Goal: Find specific fact: Find contact information

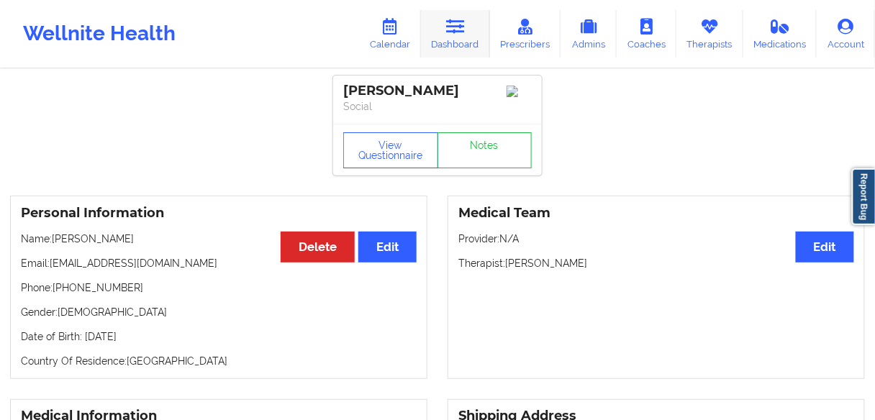
click at [459, 36] on link "Dashboard" at bounding box center [455, 33] width 69 height 47
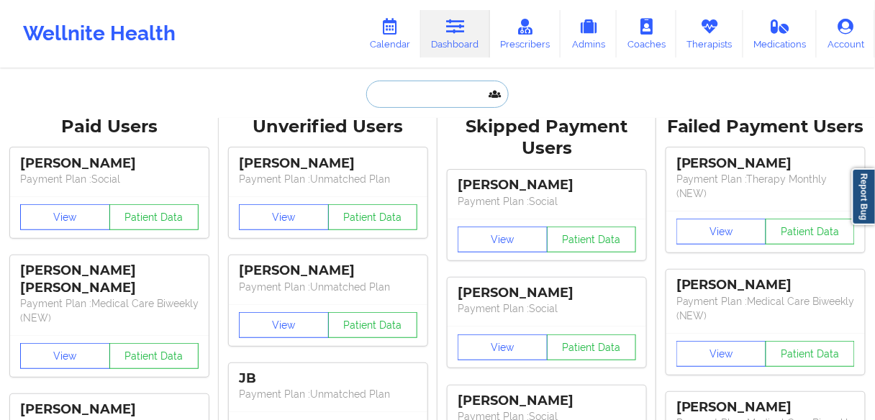
click at [418, 95] on input "text" at bounding box center [437, 94] width 142 height 27
paste input "[PERSON_NAME]"
type input "[PERSON_NAME]"
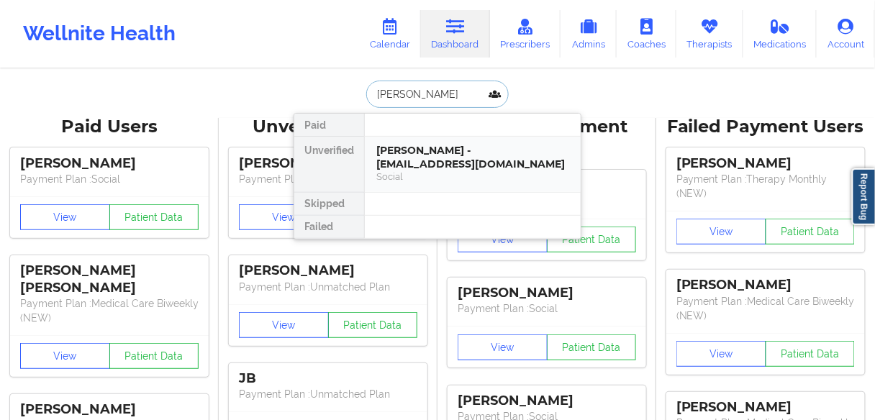
click at [425, 153] on div "[PERSON_NAME] - [EMAIL_ADDRESS][DOMAIN_NAME]" at bounding box center [472, 157] width 193 height 27
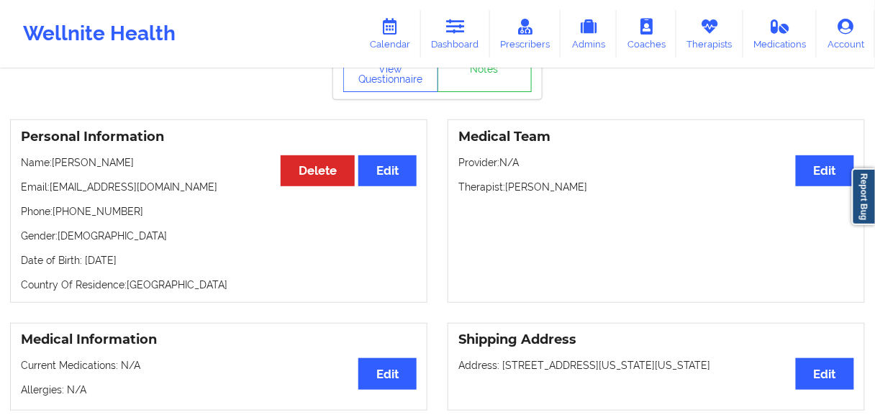
scroll to position [58, 0]
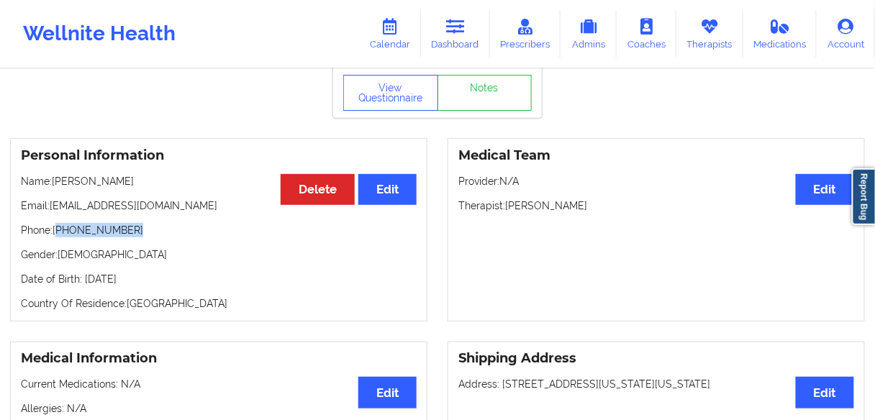
drag, startPoint x: 109, startPoint y: 229, endPoint x: 63, endPoint y: 233, distance: 46.2
click at [57, 233] on p "Phone: [PHONE_NUMBER]" at bounding box center [219, 230] width 396 height 14
copy p "[PHONE_NUMBER]"
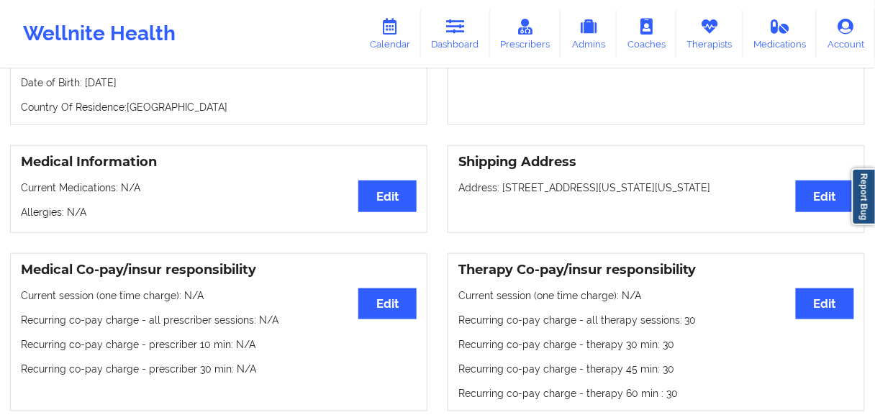
scroll to position [81, 0]
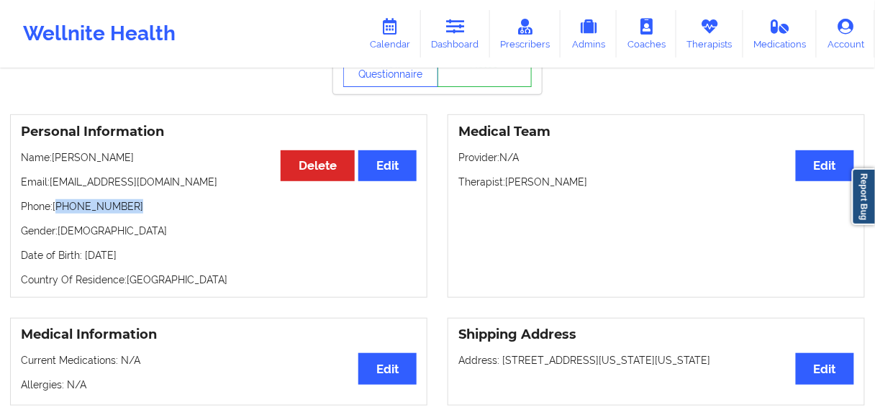
drag, startPoint x: 102, startPoint y: 207, endPoint x: 111, endPoint y: 209, distance: 8.8
click at [102, 207] on p "Phone: [PHONE_NUMBER]" at bounding box center [219, 206] width 396 height 14
drag, startPoint x: 126, startPoint y: 210, endPoint x: 59, endPoint y: 212, distance: 66.9
click at [59, 212] on p "Phone: [PHONE_NUMBER]" at bounding box center [219, 206] width 396 height 14
copy p "[PHONE_NUMBER]"
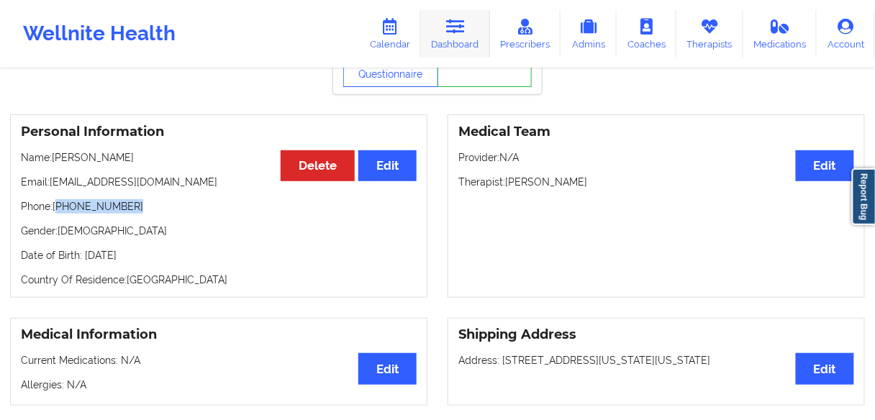
click at [465, 40] on link "Dashboard" at bounding box center [455, 33] width 69 height 47
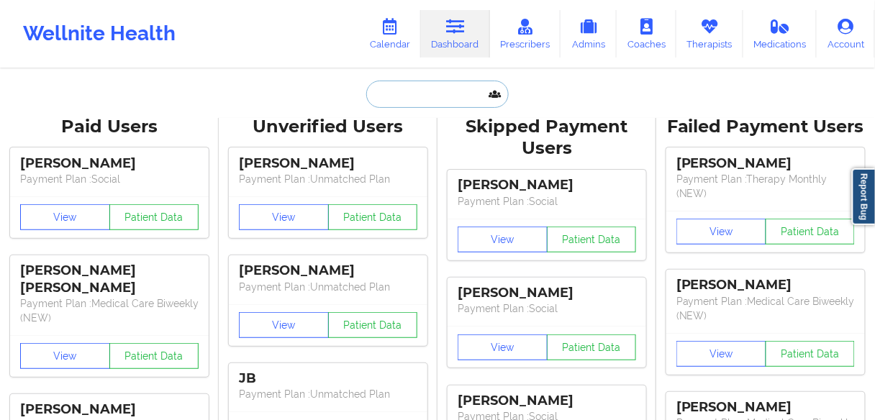
click at [410, 99] on input "text" at bounding box center [437, 94] width 142 height 27
paste input "[PERSON_NAME]"
type input "[PERSON_NAME]"
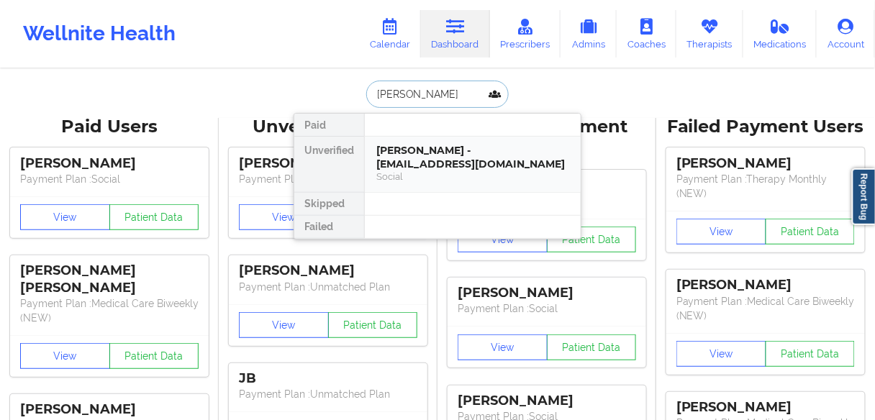
click at [429, 152] on div "[PERSON_NAME] - [EMAIL_ADDRESS][DOMAIN_NAME]" at bounding box center [472, 157] width 193 height 27
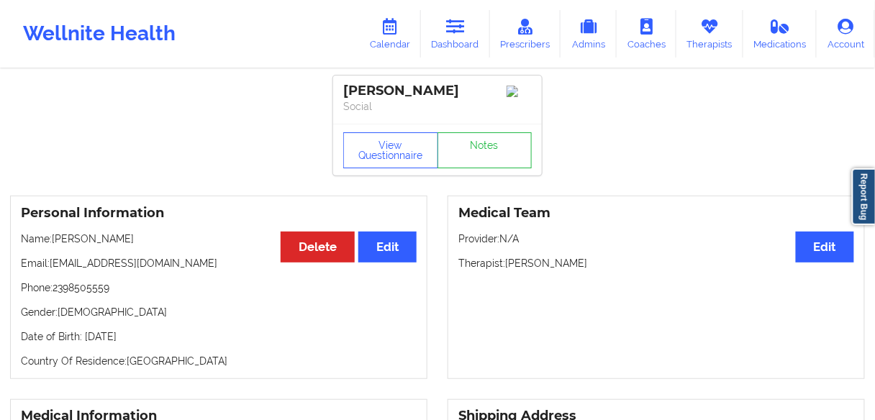
click at [88, 295] on p "Phone: [PHONE_NUMBER]" at bounding box center [219, 288] width 396 height 14
copy p "2398505559"
drag, startPoint x: 122, startPoint y: 306, endPoint x: 114, endPoint y: 302, distance: 9.7
click at [122, 306] on div "Personal Information Edit Delete Name: [PERSON_NAME] Email: [EMAIL_ADDRESS][DOM…" at bounding box center [218, 287] width 417 height 183
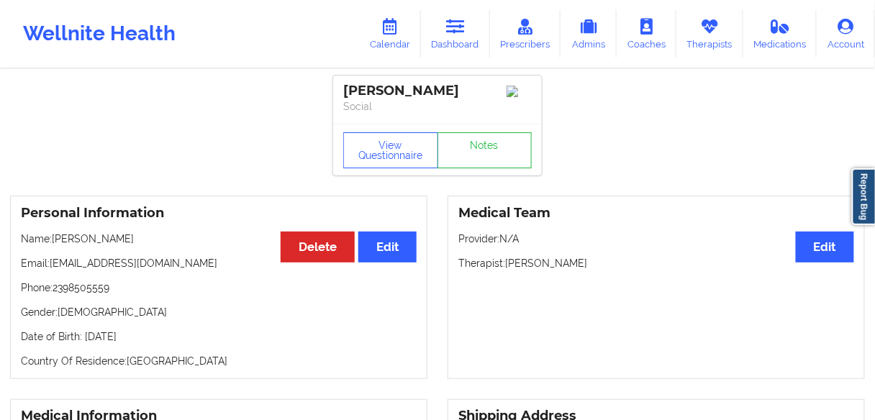
click at [94, 291] on p "Phone: [PHONE_NUMBER]" at bounding box center [219, 288] width 396 height 14
copy p "2398505559"
click at [450, 50] on link "Dashboard" at bounding box center [455, 33] width 69 height 47
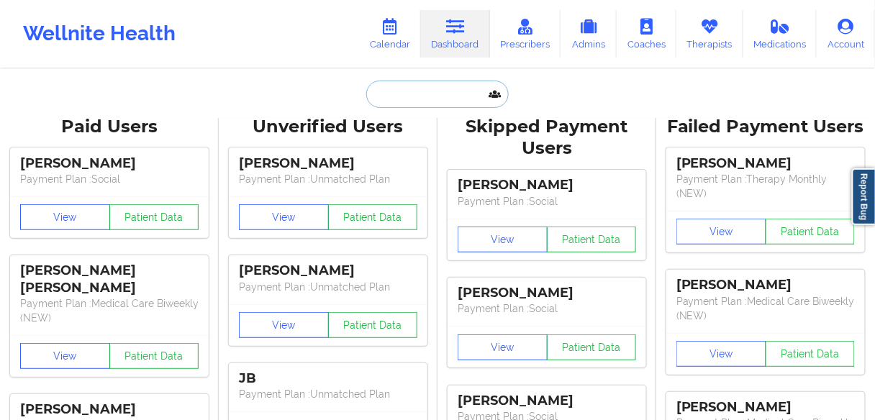
click at [403, 102] on input "text" at bounding box center [437, 94] width 142 height 27
paste input "[PERSON_NAME]"
type input "[PERSON_NAME]"
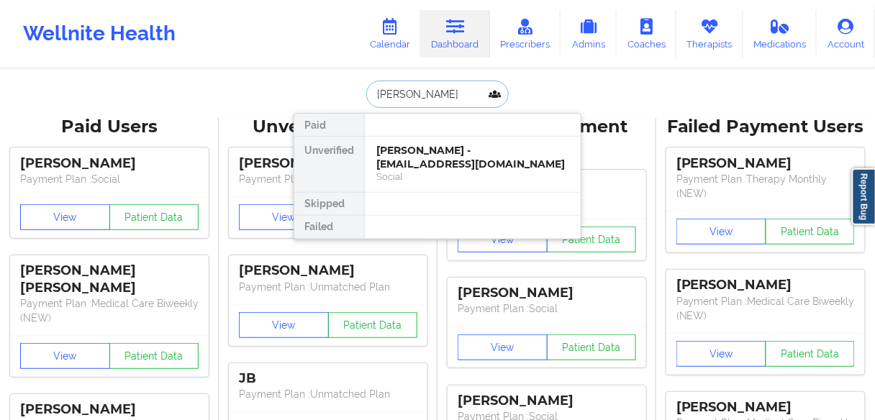
click at [405, 158] on div "[PERSON_NAME] - [EMAIL_ADDRESS][DOMAIN_NAME]" at bounding box center [472, 157] width 193 height 27
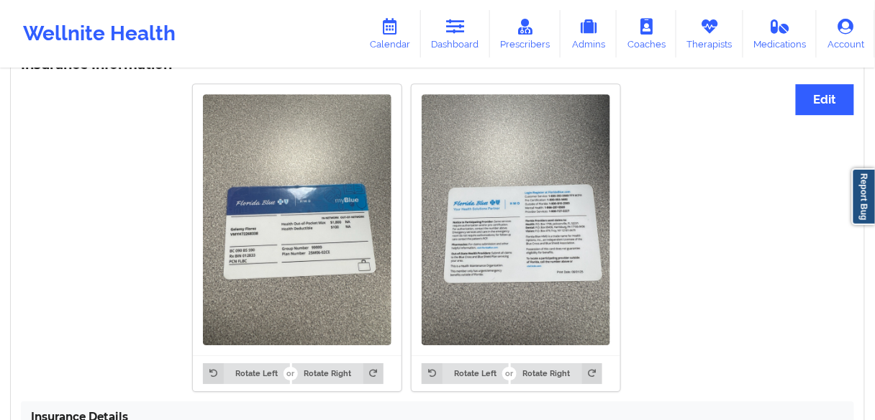
scroll to position [1309, 0]
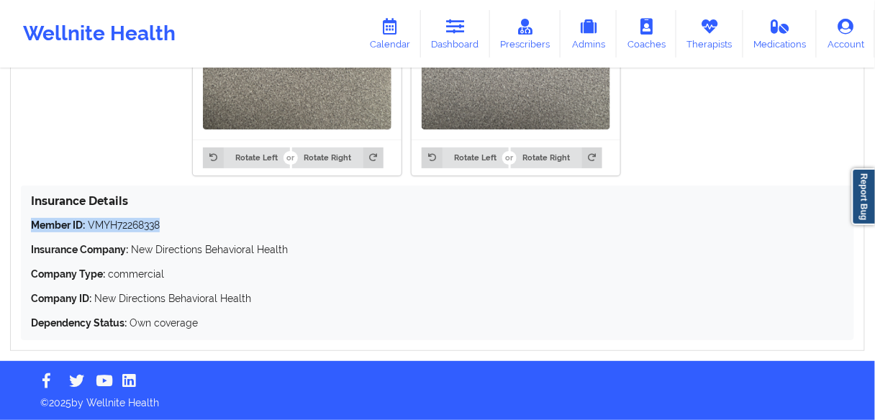
drag, startPoint x: 164, startPoint y: 222, endPoint x: 17, endPoint y: 224, distance: 146.7
click at [17, 224] on div "Insurance Information Edit Rotate Left Rotate Right Rotate Left Rotate Right In…" at bounding box center [437, 91] width 855 height 519
copy p "Member ID: VMYH72268338"
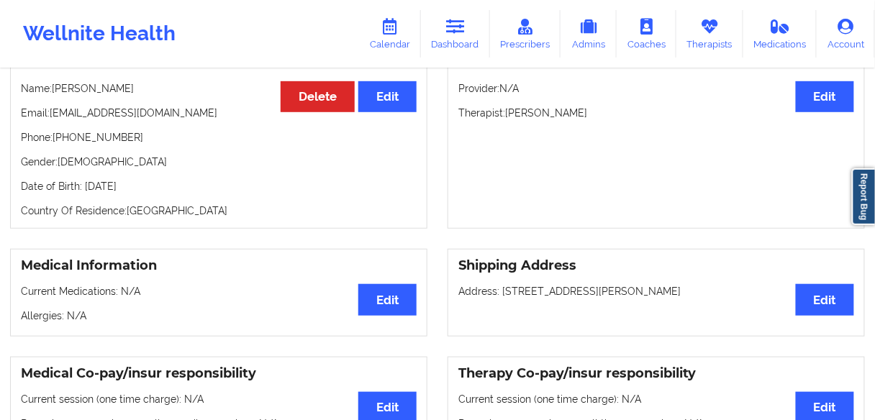
scroll to position [101, 0]
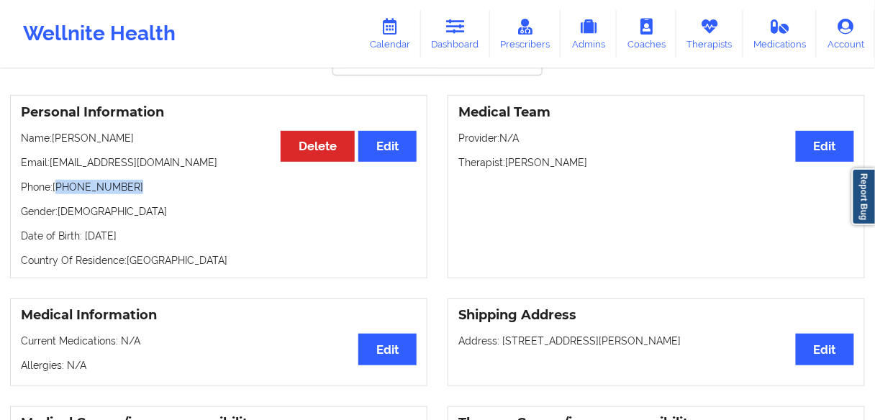
drag, startPoint x: 128, startPoint y: 189, endPoint x: 58, endPoint y: 189, distance: 69.8
click at [58, 189] on p "Phone: [PHONE_NUMBER]" at bounding box center [219, 187] width 396 height 14
copy p "[PHONE_NUMBER]"
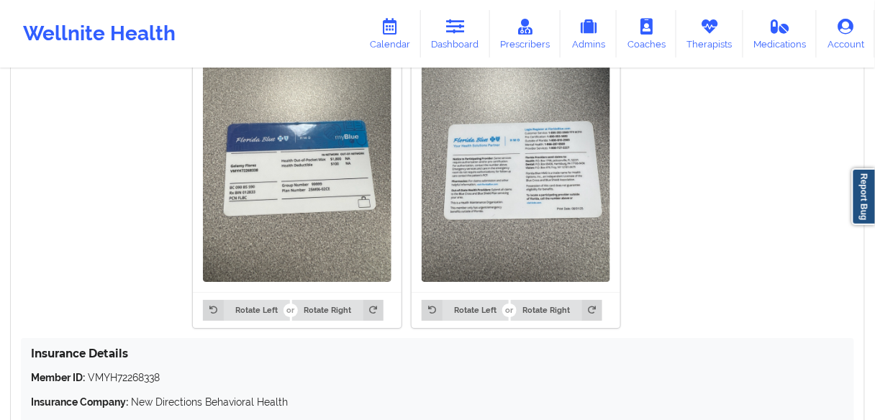
scroll to position [1309, 0]
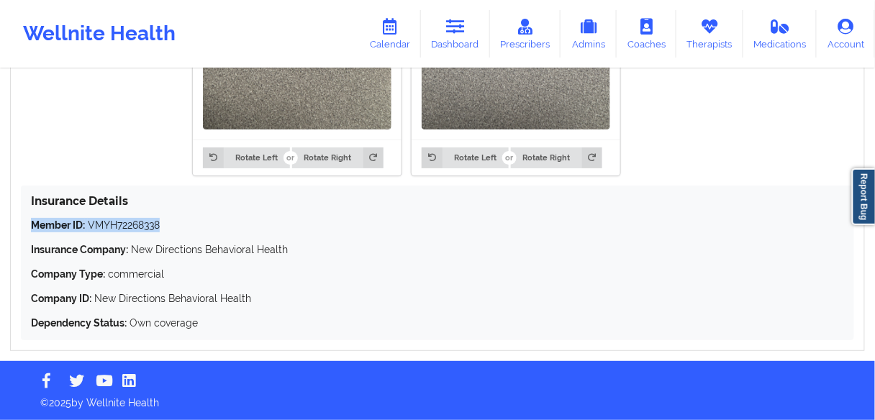
drag, startPoint x: 131, startPoint y: 226, endPoint x: 22, endPoint y: 226, distance: 108.6
click at [22, 226] on div "Insurance Details Member ID: VMYH72268338 Insurance Company: New Directions Beh…" at bounding box center [437, 263] width 833 height 155
copy p "Member ID: VMYH72268338"
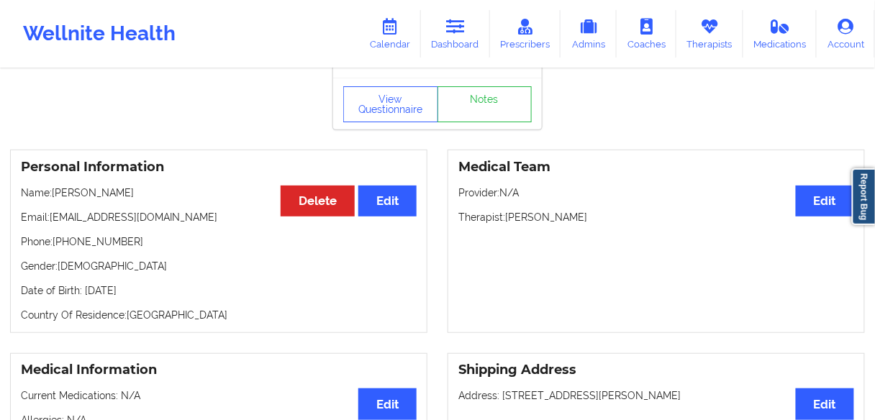
scroll to position [58, 0]
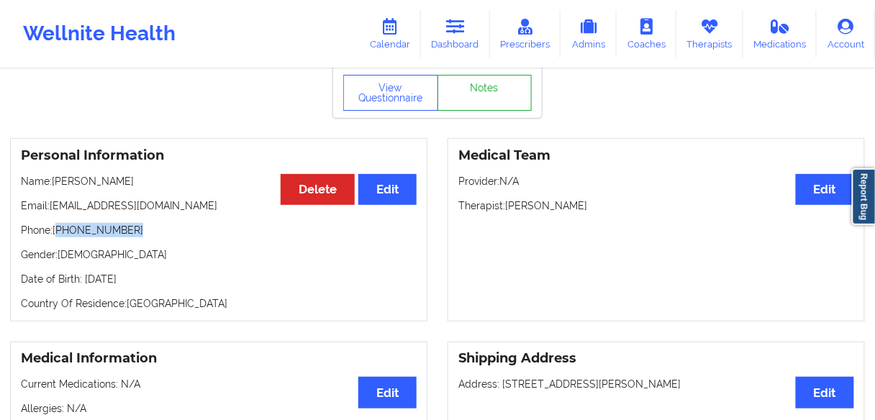
drag, startPoint x: 142, startPoint y: 229, endPoint x: 437, endPoint y: 109, distance: 319.1
click at [60, 232] on p "Phone: [PHONE_NUMBER]" at bounding box center [219, 230] width 396 height 14
copy p "[PHONE_NUMBER]"
click at [468, 35] on link "Dashboard" at bounding box center [455, 33] width 69 height 47
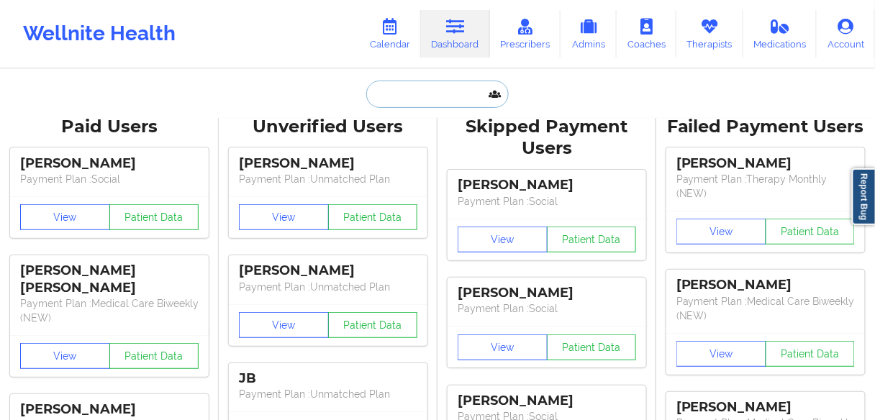
click at [414, 99] on input "text" at bounding box center [437, 94] width 142 height 27
paste input "[PERSON_NAME]"
type input "[PERSON_NAME]"
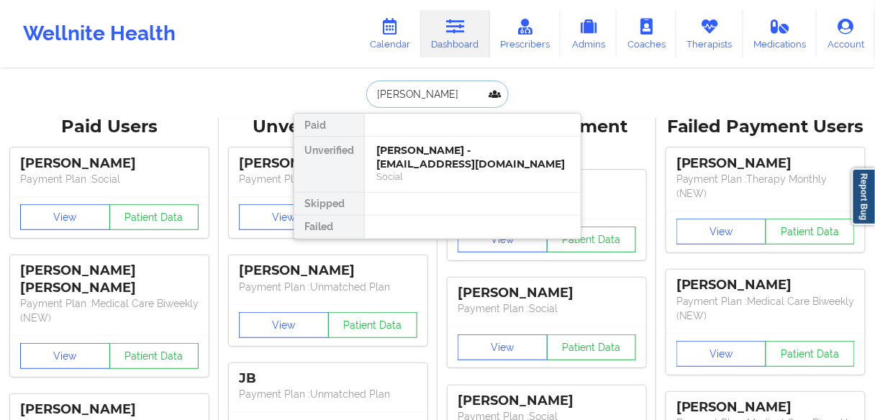
click at [409, 160] on div "[PERSON_NAME] - [EMAIL_ADDRESS][DOMAIN_NAME]" at bounding box center [472, 157] width 193 height 27
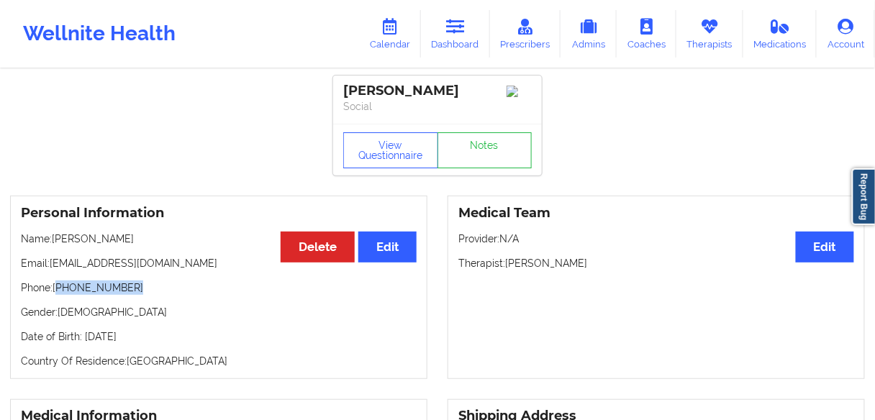
drag, startPoint x: 118, startPoint y: 289, endPoint x: 58, endPoint y: 289, distance: 59.7
click at [58, 289] on p "Phone: [PHONE_NUMBER]" at bounding box center [219, 288] width 396 height 14
click at [140, 291] on p "Phone: [PHONE_NUMBER]" at bounding box center [219, 288] width 396 height 14
drag, startPoint x: 130, startPoint y: 291, endPoint x: 59, endPoint y: 289, distance: 71.2
click at [59, 289] on p "Phone: [PHONE_NUMBER]" at bounding box center [219, 288] width 396 height 14
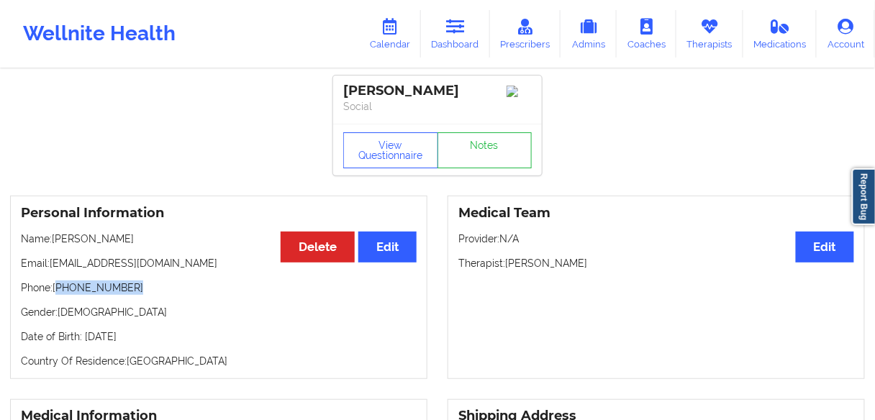
copy p "[PHONE_NUMBER]"
click at [452, 28] on icon at bounding box center [455, 27] width 19 height 16
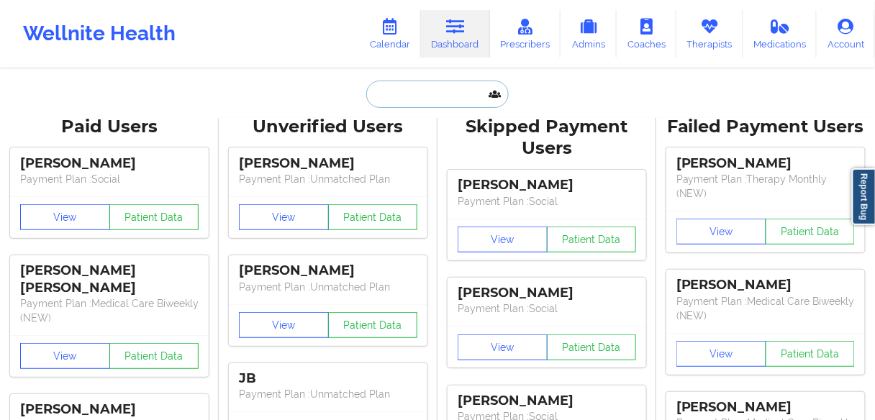
click at [398, 92] on input "text" at bounding box center [437, 94] width 142 height 27
paste input "[PERSON_NAME]"
type input "[PERSON_NAME]"
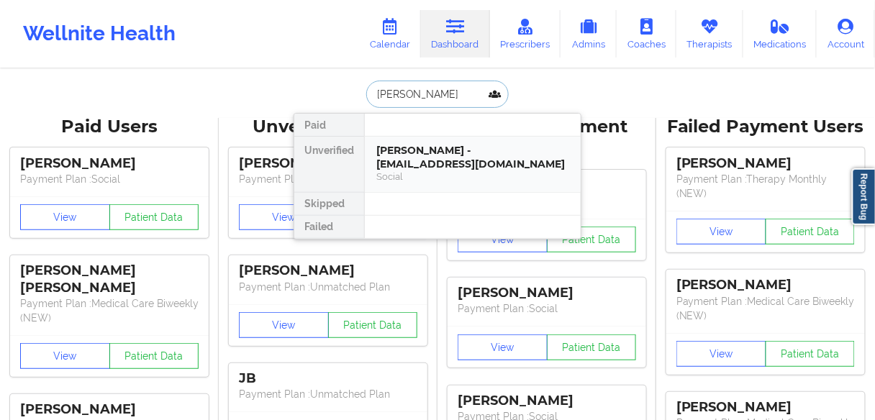
click at [405, 163] on div "[PERSON_NAME] - [EMAIL_ADDRESS][DOMAIN_NAME]" at bounding box center [472, 157] width 193 height 27
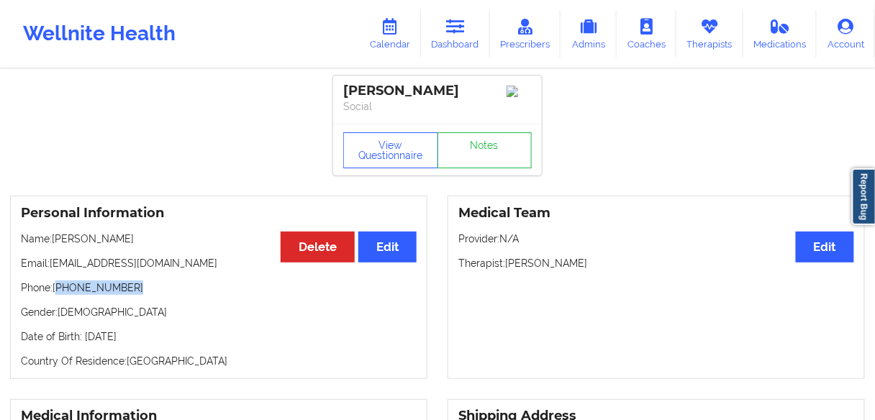
drag, startPoint x: 106, startPoint y: 293, endPoint x: 58, endPoint y: 291, distance: 48.3
click at [58, 291] on p "Phone: [PHONE_NUMBER]" at bounding box center [219, 288] width 396 height 14
copy p "[PHONE_NUMBER]"
click at [450, 38] on link "Dashboard" at bounding box center [455, 33] width 69 height 47
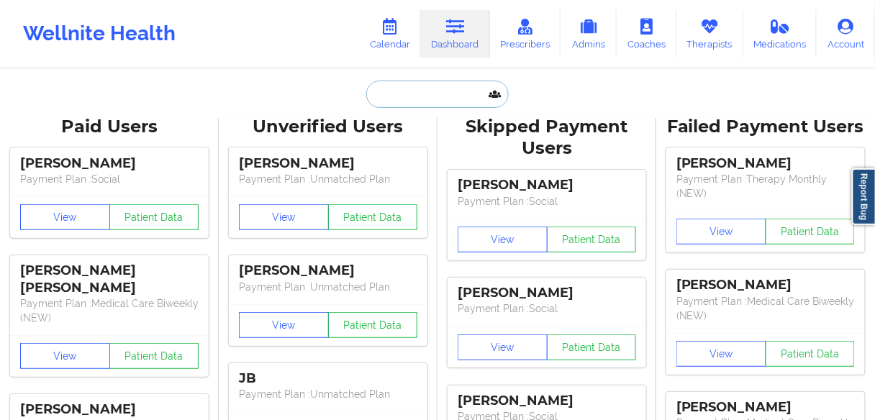
click at [412, 101] on input "text" at bounding box center [437, 94] width 142 height 27
paste input "[PERSON_NAME]"
type input "[PERSON_NAME]"
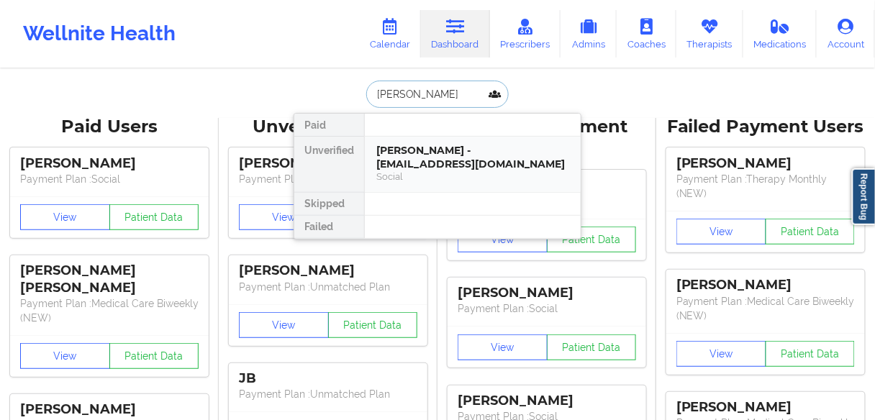
click at [403, 161] on div "[PERSON_NAME] - [EMAIL_ADDRESS][DOMAIN_NAME]" at bounding box center [472, 157] width 193 height 27
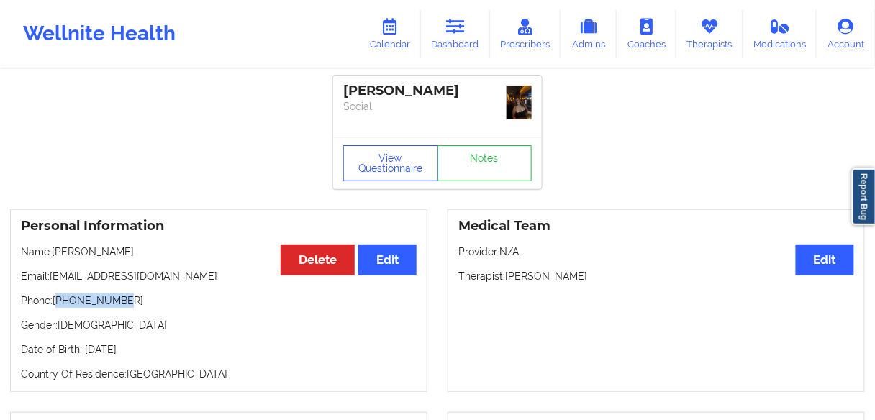
drag, startPoint x: 134, startPoint y: 287, endPoint x: 58, endPoint y: 288, distance: 75.5
click at [58, 288] on div "Personal Information Edit Delete Name: [PERSON_NAME] Email: [EMAIL_ADDRESS][DOM…" at bounding box center [218, 300] width 417 height 183
